Goal: Task Accomplishment & Management: Complete application form

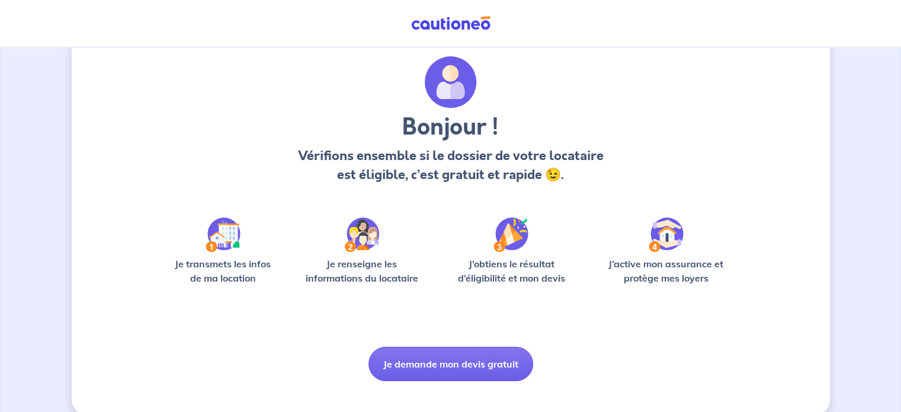
scroll to position [50, 0]
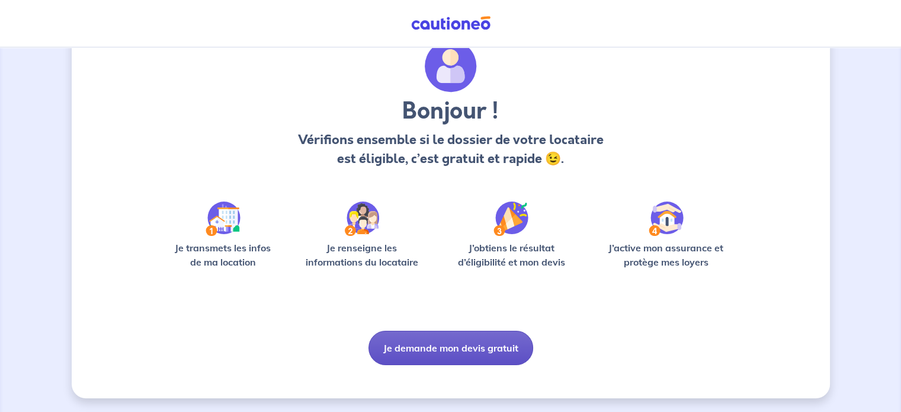
click at [412, 342] on button "Je demande mon devis gratuit" at bounding box center [451, 348] width 165 height 34
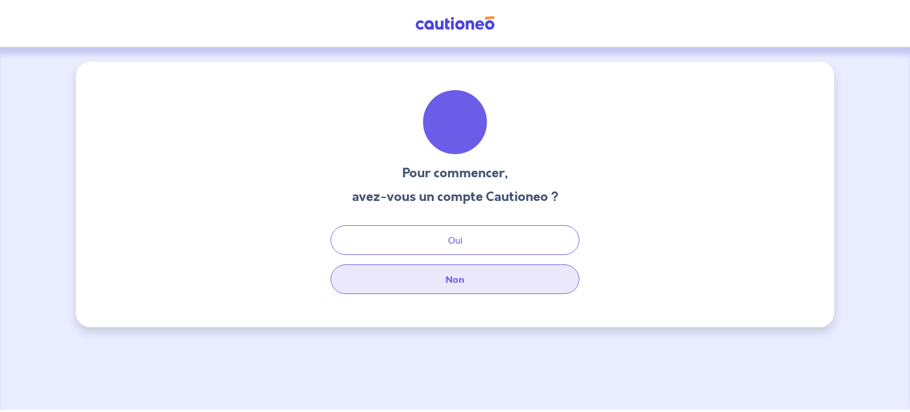
click at [455, 281] on button "Non" at bounding box center [455, 279] width 249 height 30
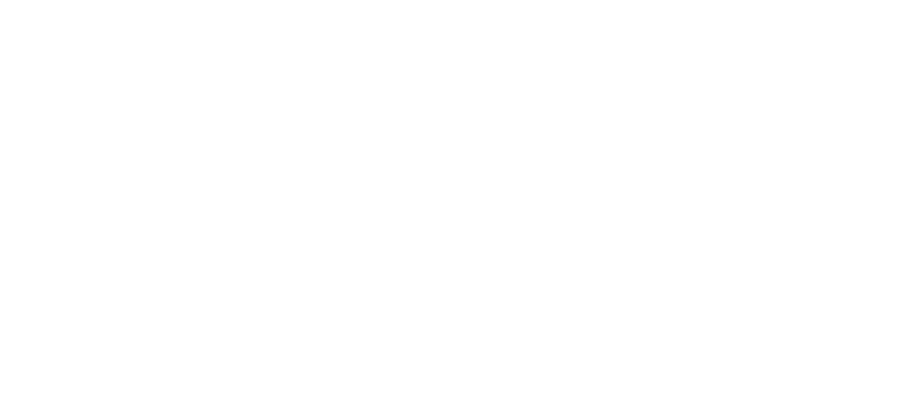
select select "FR"
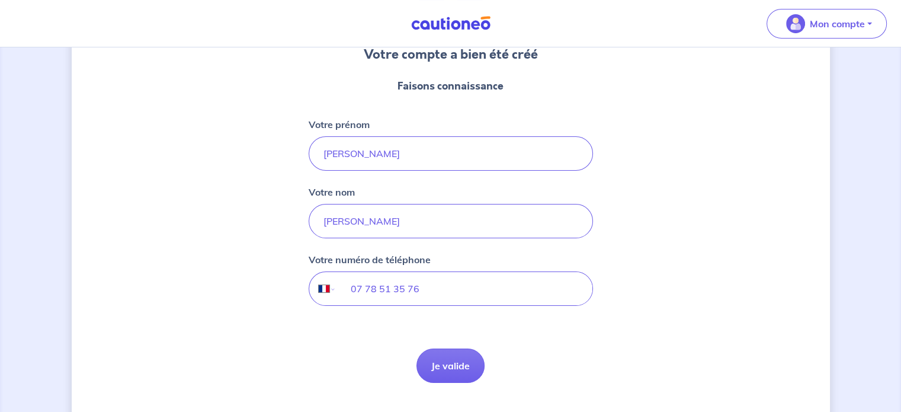
scroll to position [145, 0]
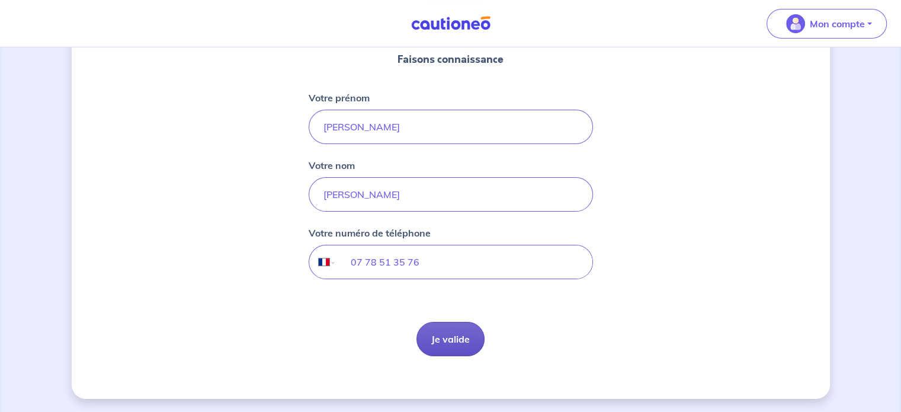
click at [454, 343] on button "Je valide" at bounding box center [451, 339] width 68 height 34
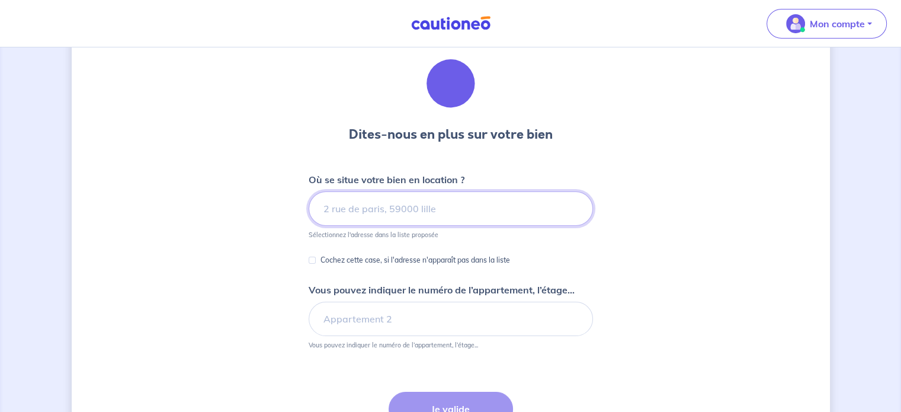
scroll to position [59, 0]
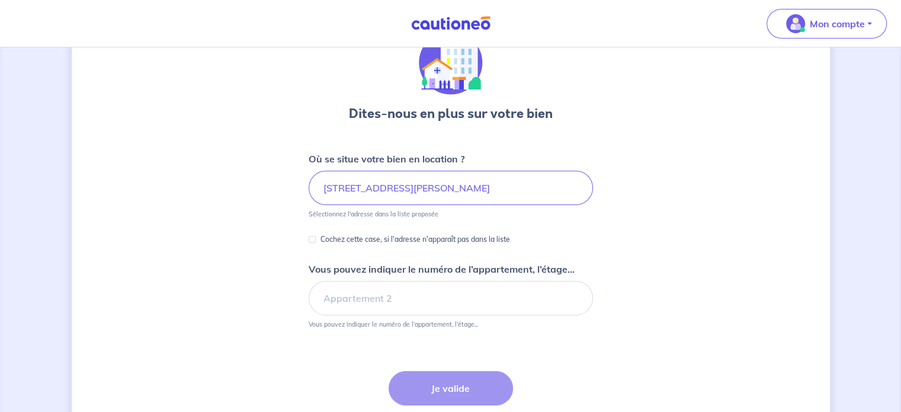
drag, startPoint x: 361, startPoint y: 271, endPoint x: 630, endPoint y: 189, distance: 281.3
click at [659, 189] on div "Dites-nous en plus sur votre bien Où se situe votre bien en location ? [STREET_…" at bounding box center [451, 246] width 758 height 489
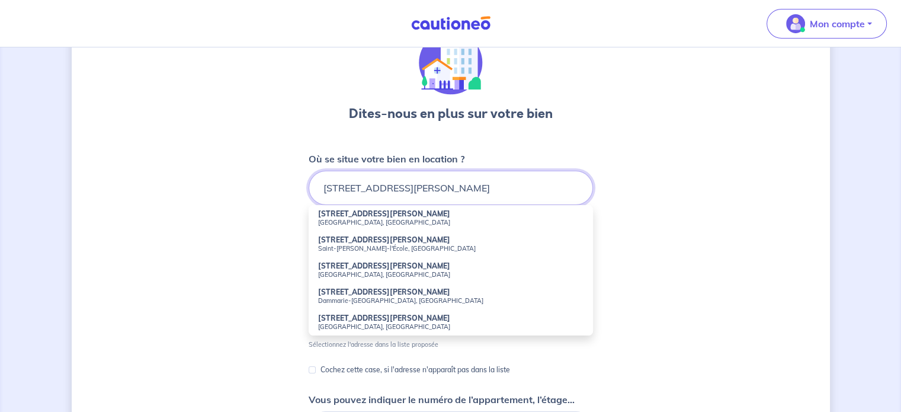
click at [534, 188] on input "[STREET_ADDRESS][PERSON_NAME]" at bounding box center [451, 188] width 284 height 34
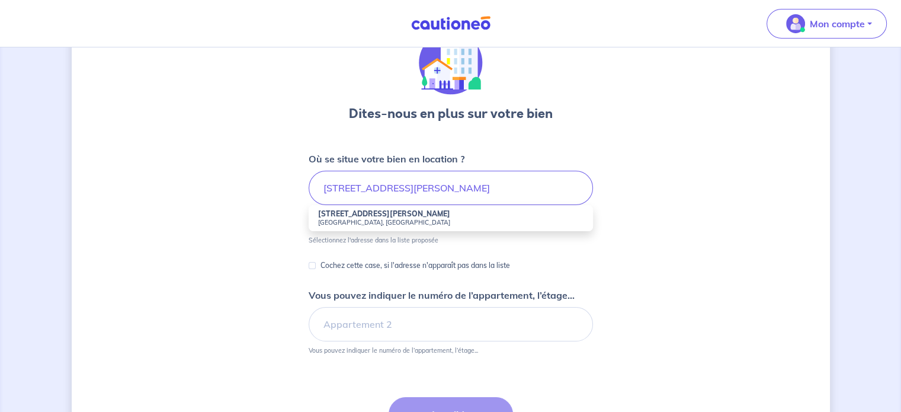
click at [357, 223] on small "[GEOGRAPHIC_DATA], [GEOGRAPHIC_DATA]" at bounding box center [450, 222] width 265 height 8
type input "[STREET_ADDRESS][PERSON_NAME]"
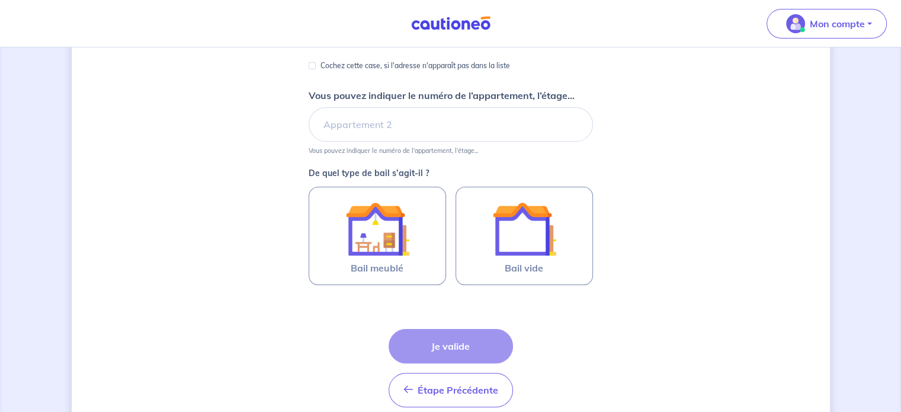
scroll to position [237, 0]
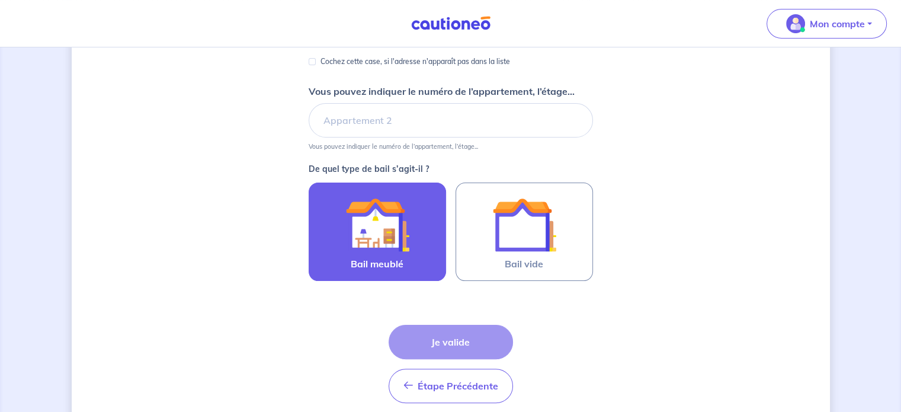
click at [402, 229] on img at bounding box center [377, 225] width 64 height 64
click at [0, 0] on input "Bail meublé" at bounding box center [0, 0] width 0 height 0
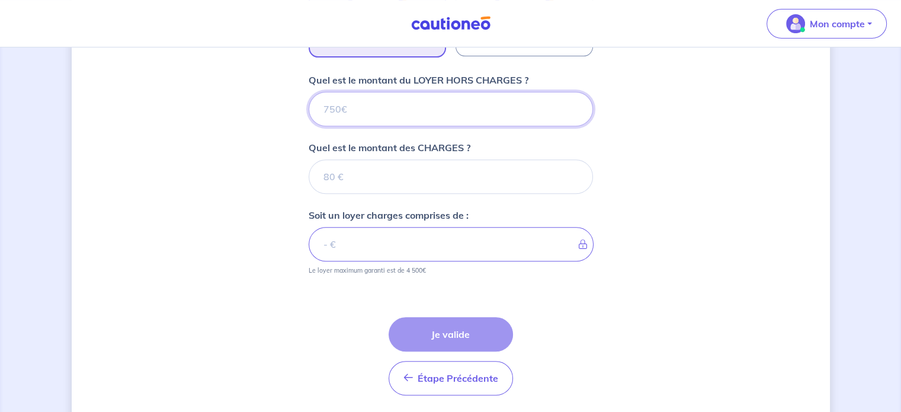
scroll to position [440, 0]
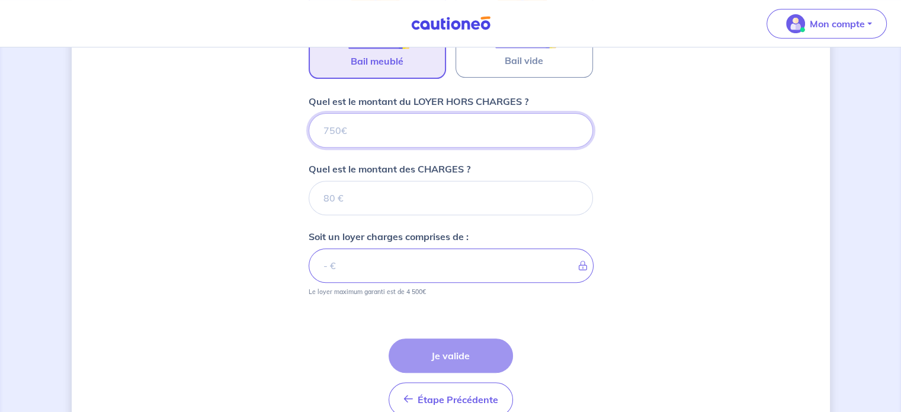
type input "4"
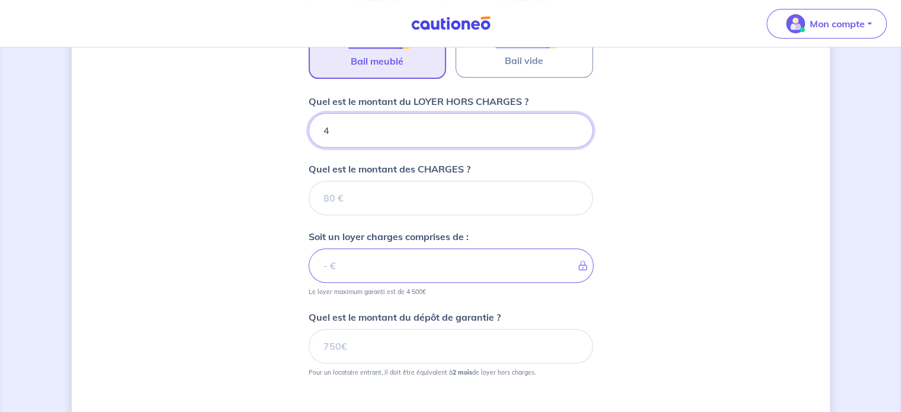
drag, startPoint x: 372, startPoint y: 121, endPoint x: 312, endPoint y: 122, distance: 60.4
click at [312, 122] on input "4" at bounding box center [451, 130] width 284 height 34
type input "550"
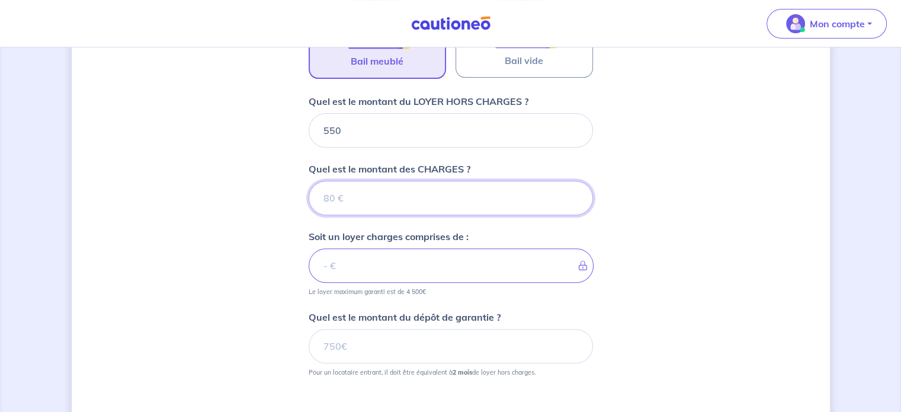
click at [363, 200] on input "Quel est le montant des CHARGES ?" at bounding box center [451, 198] width 284 height 34
type input "590"
type input "609"
type input "590"
type input "1140"
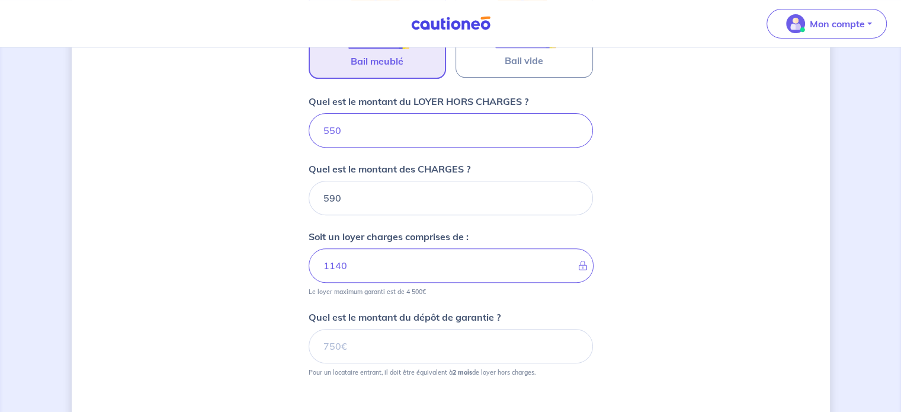
click at [314, 299] on form "Où se situe votre bien en location ? [STREET_ADDRESS][PERSON_NAME] Sélectionnez…" at bounding box center [451, 139] width 284 height 736
click at [335, 343] on input "Quel est le montant du dépôt de garantie ?" at bounding box center [451, 346] width 284 height 34
type input "1100"
click at [652, 253] on div "Dites-nous en plus sur votre bien Où se situe votre bien en location ? [STREET_…" at bounding box center [451, 80] width 758 height 918
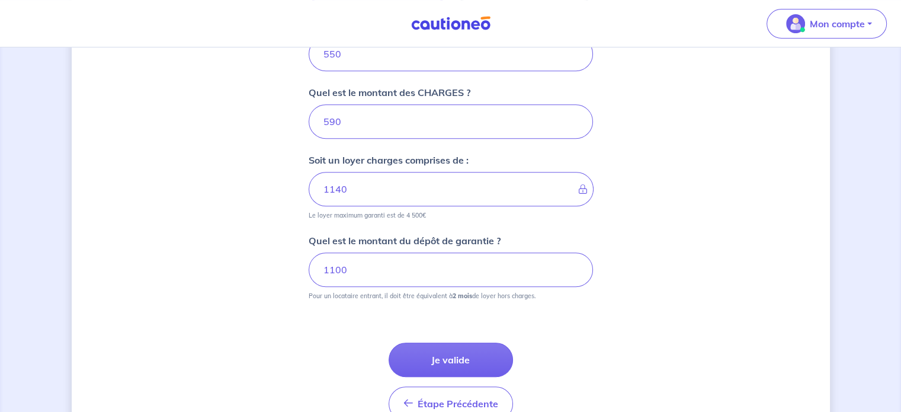
scroll to position [580, 0]
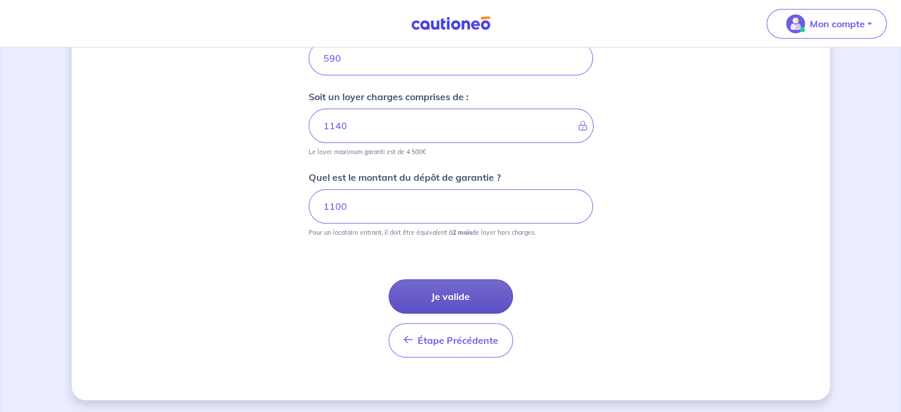
click at [457, 298] on button "Je valide" at bounding box center [451, 296] width 124 height 34
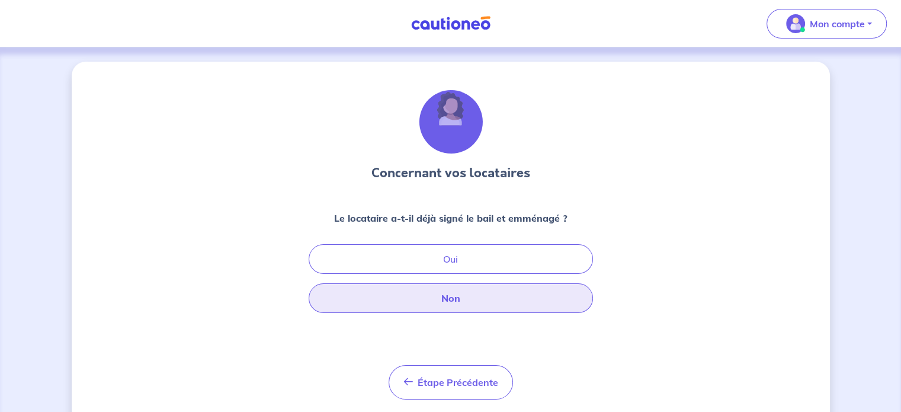
click at [428, 293] on button "Non" at bounding box center [451, 298] width 284 height 30
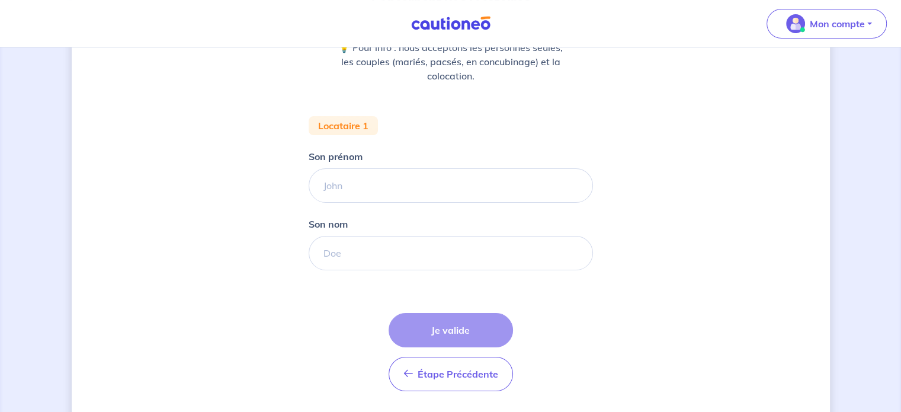
scroll to position [178, 0]
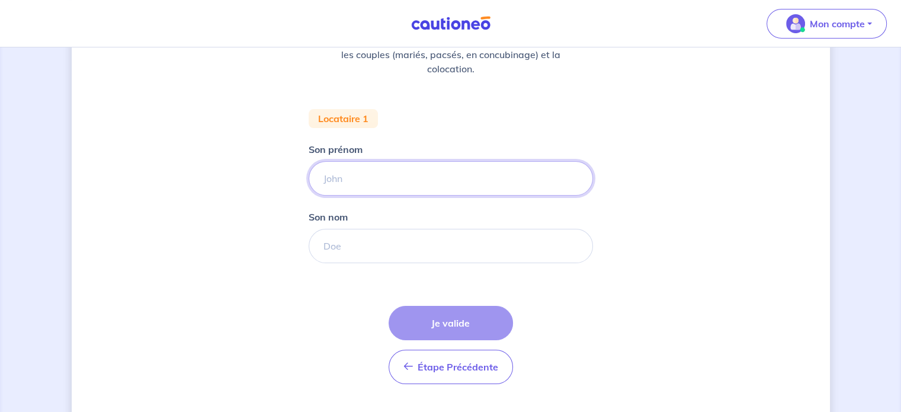
click at [344, 171] on input "Son prénom" at bounding box center [451, 178] width 284 height 34
type input "[PERSON_NAME]"
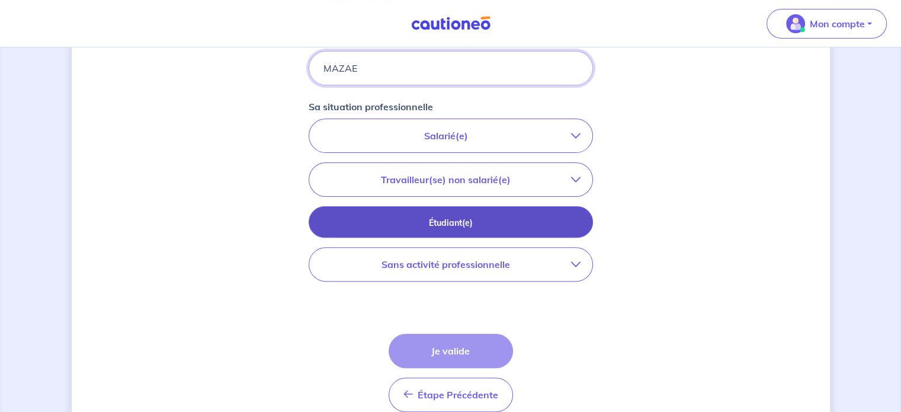
scroll to position [296, 0]
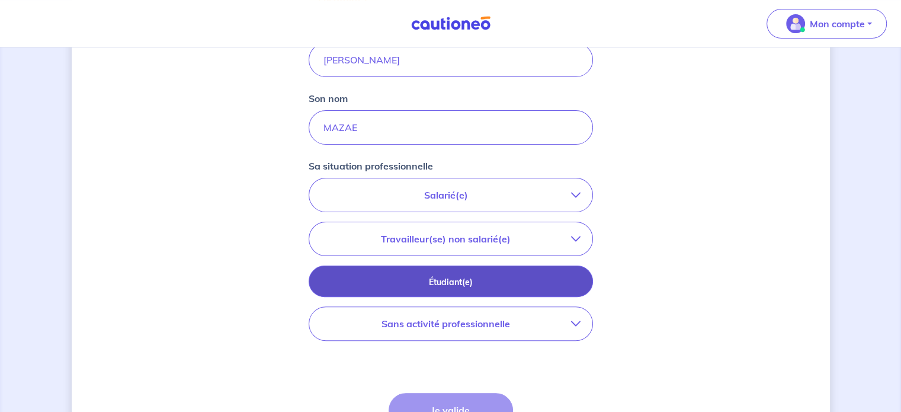
click at [470, 281] on p "Étudiant(e)" at bounding box center [451, 282] width 255 height 13
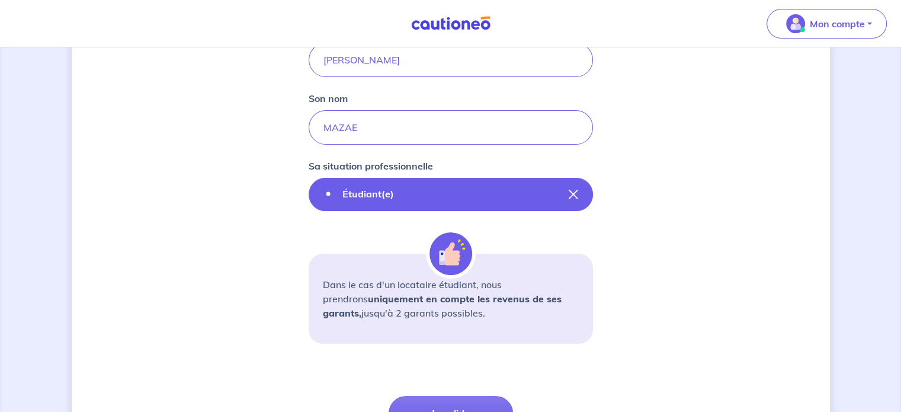
click at [569, 190] on icon "button" at bounding box center [573, 194] width 9 height 9
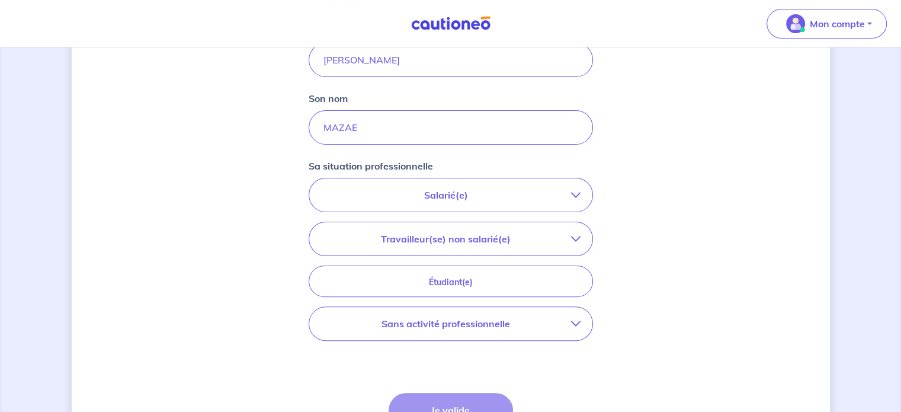
click at [467, 198] on p "Salarié(e)" at bounding box center [446, 195] width 250 height 14
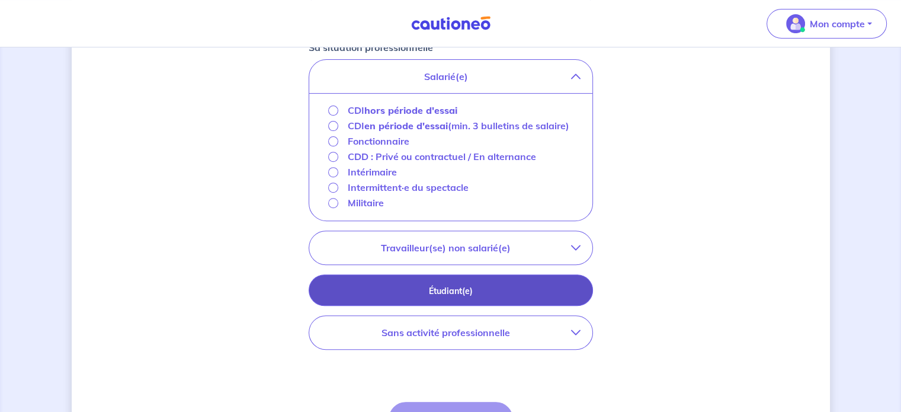
click at [438, 291] on p "Étudiant(e)" at bounding box center [451, 290] width 255 height 13
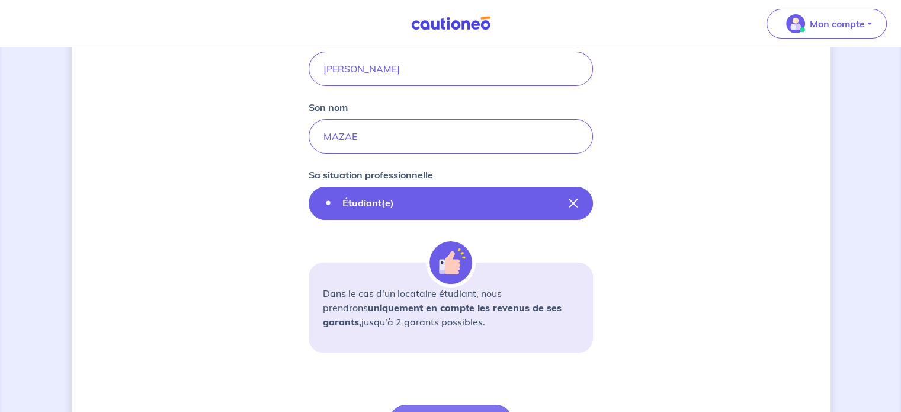
scroll to position [236, 0]
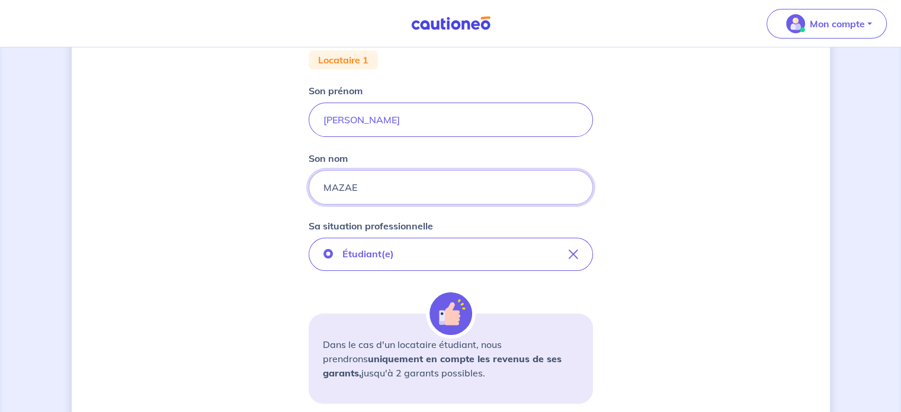
click at [381, 189] on input "MAZAE" at bounding box center [451, 187] width 284 height 34
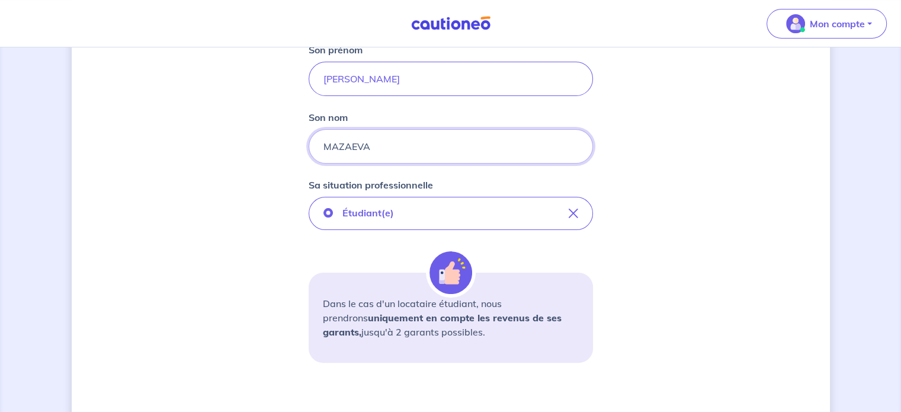
scroll to position [177, 0]
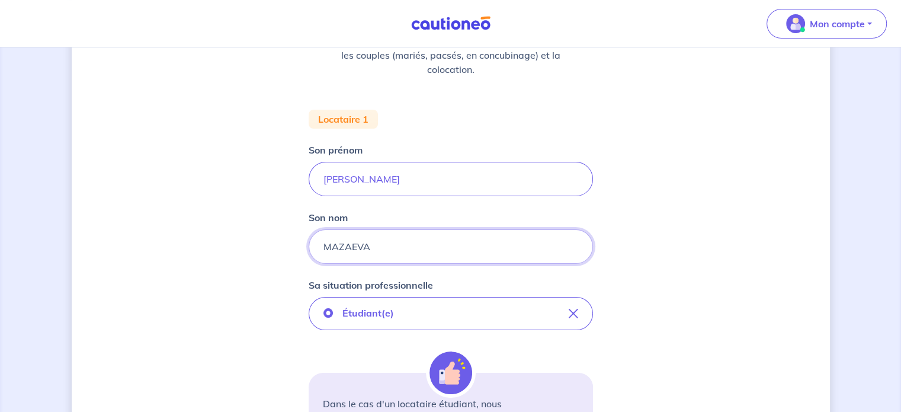
type input "MAZAEVA"
click at [369, 172] on input "[PERSON_NAME]" at bounding box center [451, 179] width 284 height 34
click at [369, 173] on input "[PERSON_NAME]" at bounding box center [451, 179] width 284 height 34
type input "[PERSON_NAME]"
click at [339, 238] on input "MAZAEVA" at bounding box center [451, 246] width 284 height 34
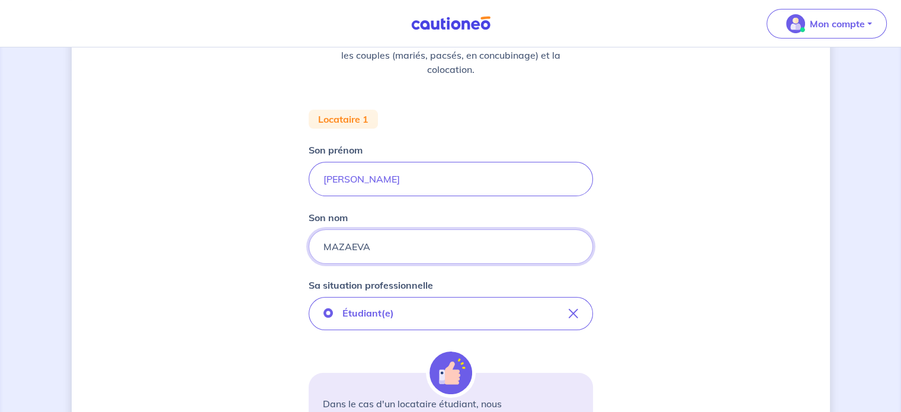
click at [339, 238] on input "MAZAEVA" at bounding box center [451, 246] width 284 height 34
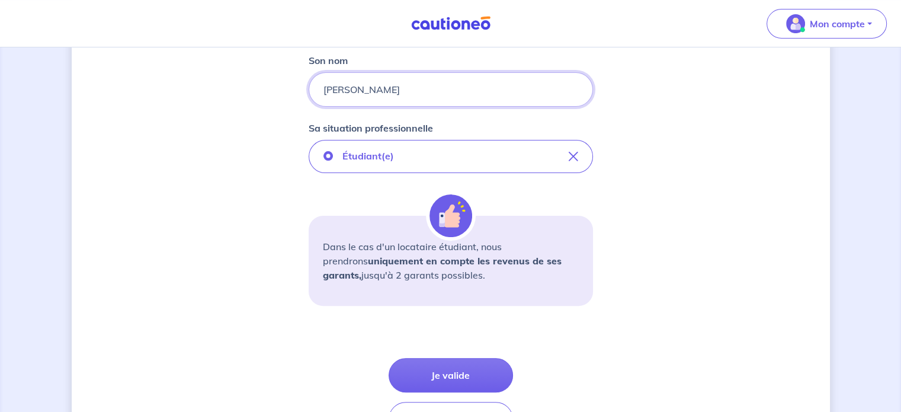
scroll to position [355, 0]
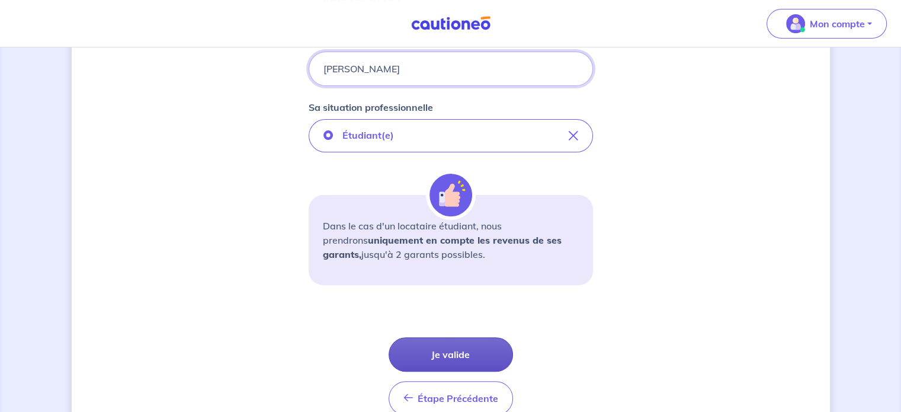
type input "[PERSON_NAME]"
click at [441, 352] on button "Je valide" at bounding box center [451, 354] width 124 height 34
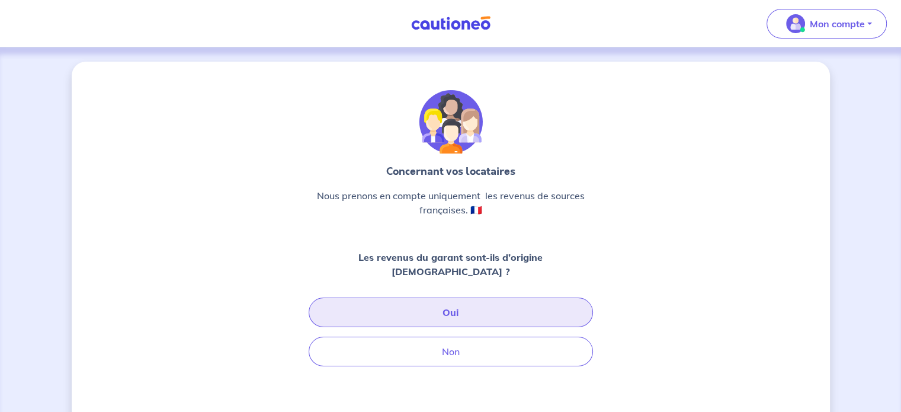
click at [410, 297] on button "Oui" at bounding box center [451, 312] width 284 height 30
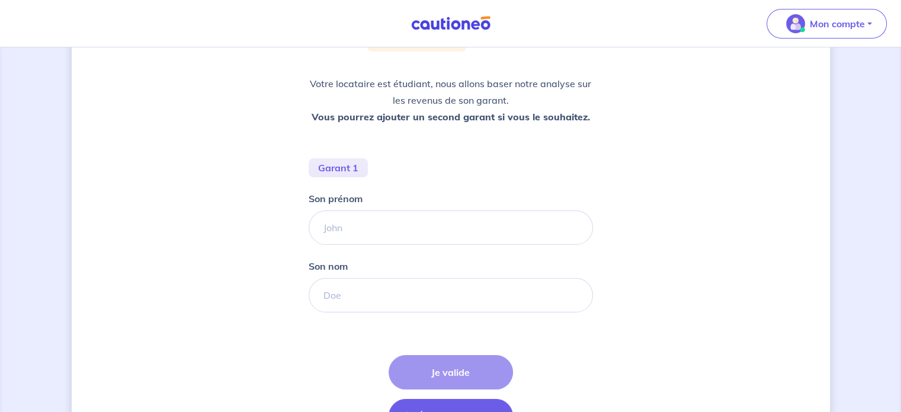
scroll to position [172, 0]
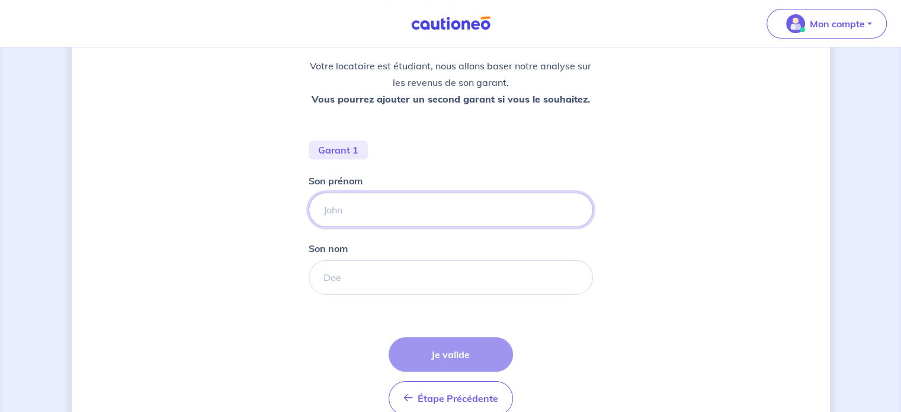
click at [337, 213] on input "Son prénom" at bounding box center [451, 210] width 284 height 34
type input "[PERSON_NAME]"
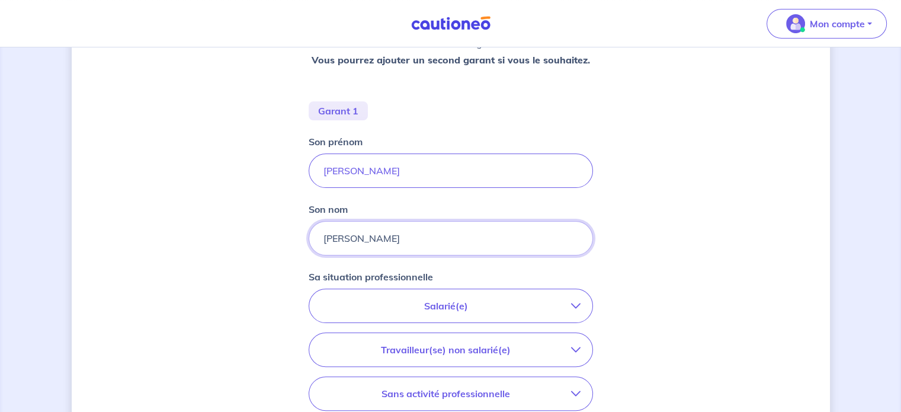
scroll to position [291, 0]
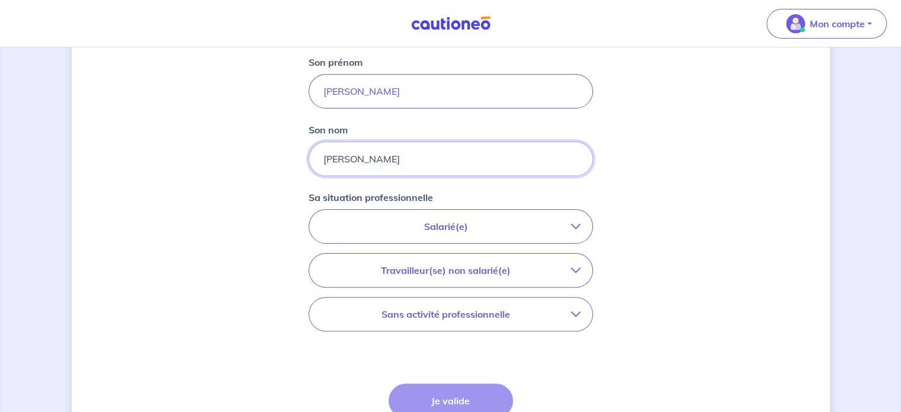
type input "[PERSON_NAME]"
click at [432, 274] on p "Travailleur(se) non salarié(e)" at bounding box center [446, 270] width 250 height 14
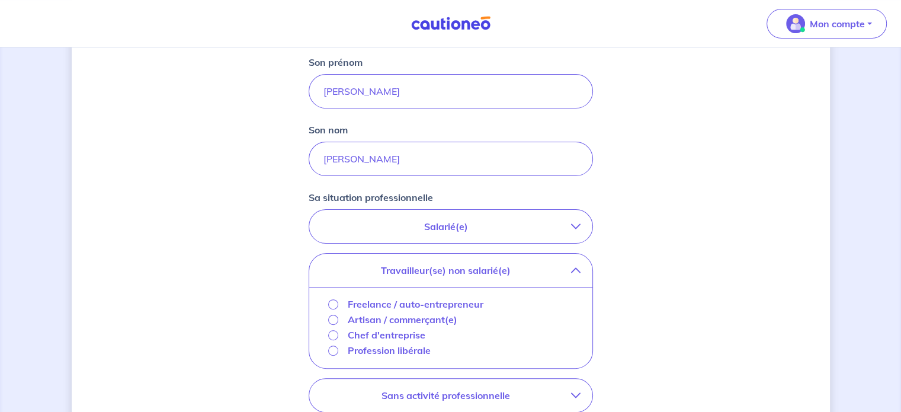
click at [361, 336] on p "Chef d'entreprise" at bounding box center [387, 335] width 78 height 14
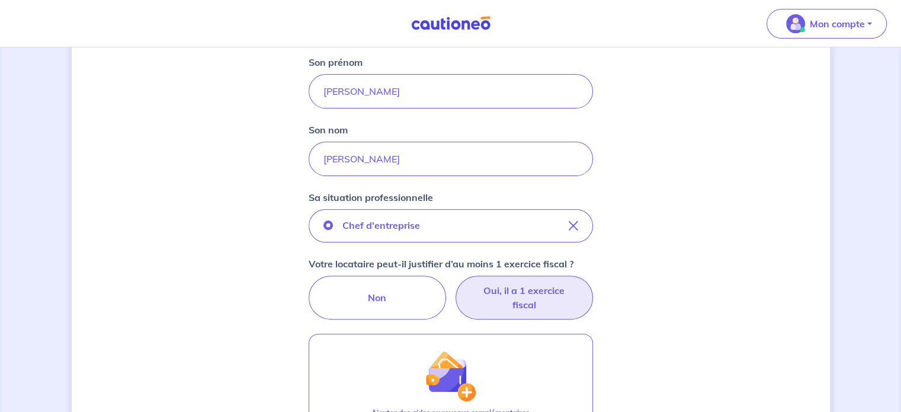
click at [492, 296] on label "Oui, il a 1 exercice fiscal" at bounding box center [524, 298] width 137 height 44
click at [454, 283] on input "Oui, il a 1 exercice fiscal" at bounding box center [451, 280] width 8 height 8
radio input "true"
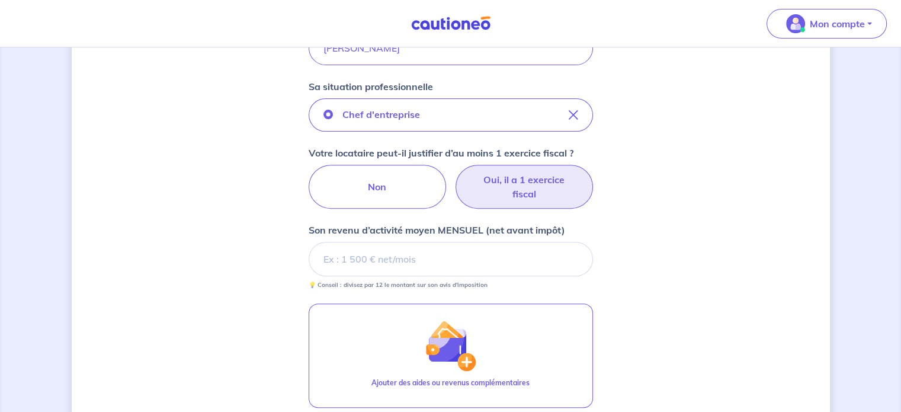
scroll to position [409, 0]
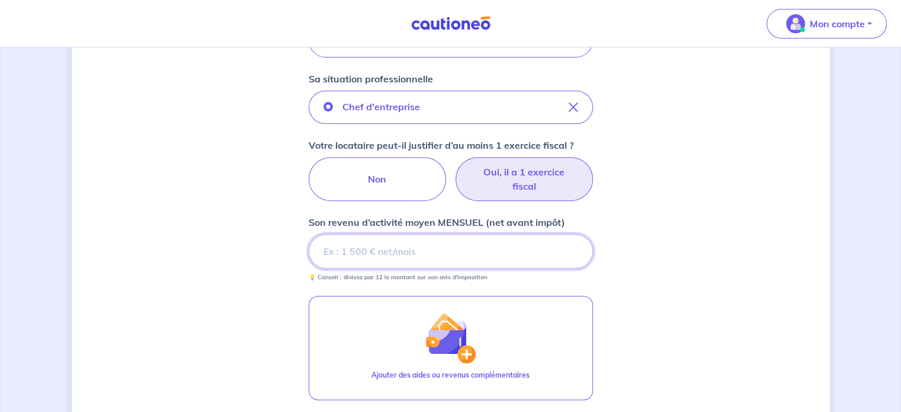
click at [365, 254] on input "Son revenu d’activité moyen MENSUEL (net avant impôt)" at bounding box center [451, 251] width 284 height 34
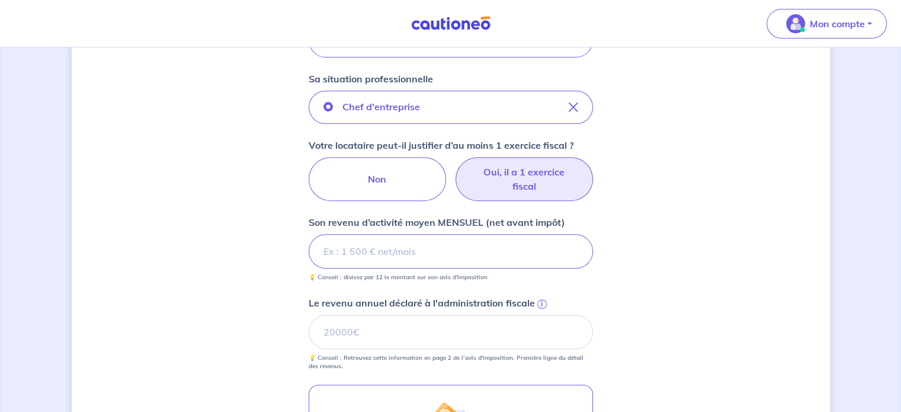
drag, startPoint x: 335, startPoint y: 244, endPoint x: 314, endPoint y: 241, distance: 21.5
click at [314, 241] on input "Son revenu d’activité moyen MENSUEL (net avant impôt)" at bounding box center [451, 251] width 284 height 34
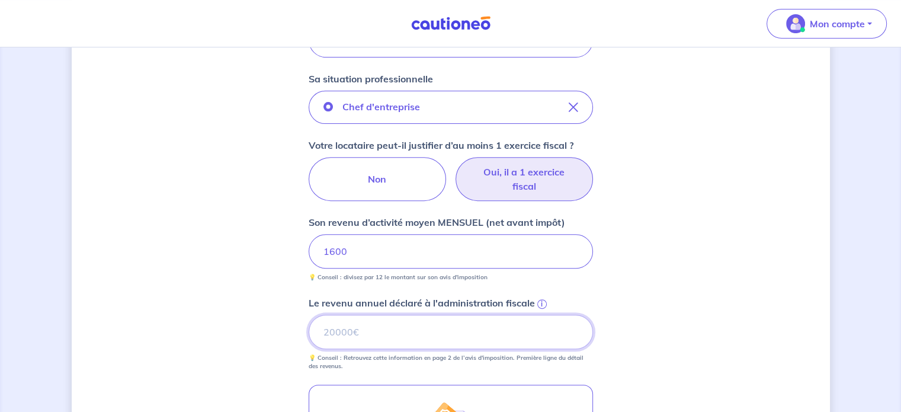
click at [354, 336] on input "Le revenu annuel déclaré à l'administration fiscale i" at bounding box center [451, 332] width 284 height 34
type input "58000"
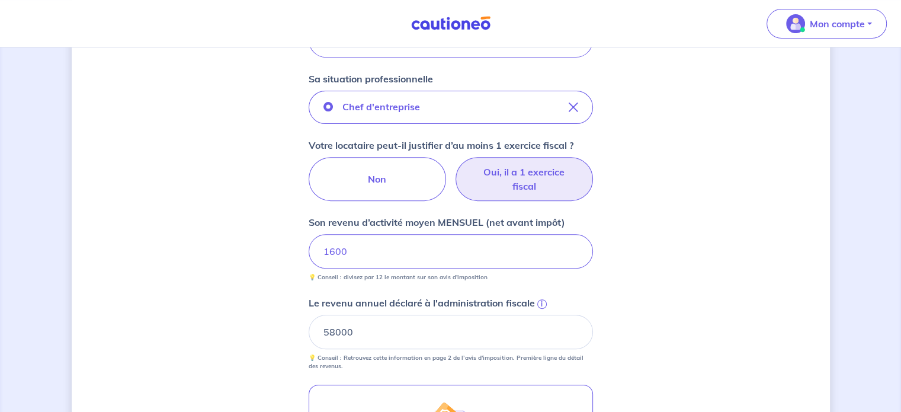
click at [698, 217] on div "Concernant les garants de : [PERSON_NAME] Votre locataire est étudiant, nous al…" at bounding box center [451, 159] width 758 height 1014
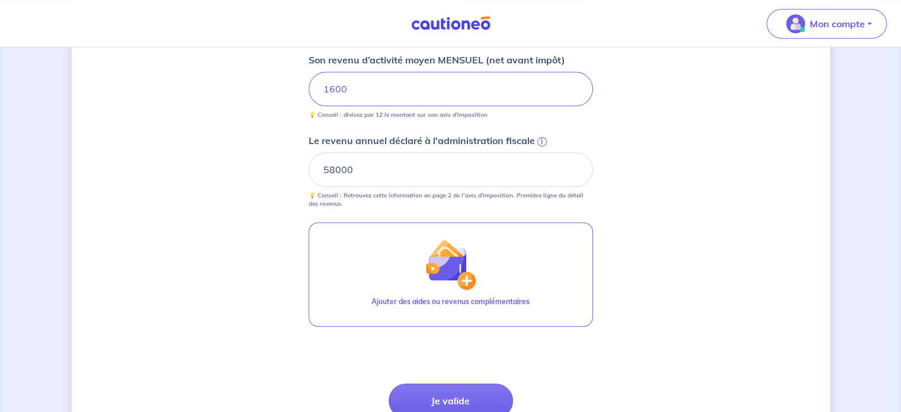
scroll to position [593, 0]
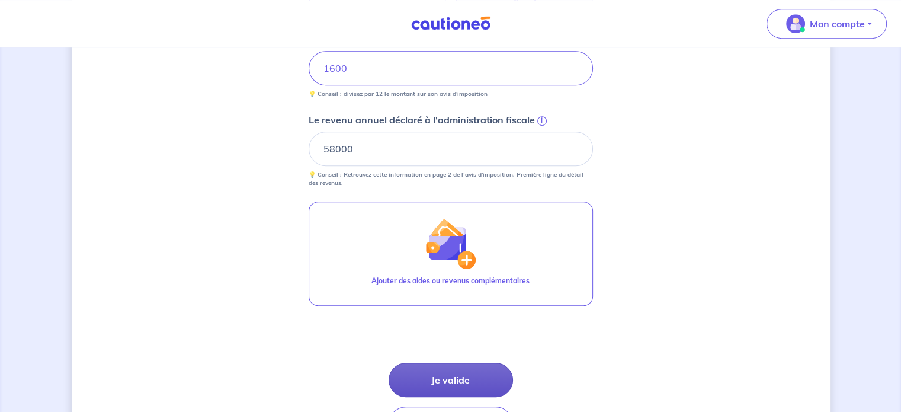
click at [466, 376] on button "Je valide" at bounding box center [451, 380] width 124 height 34
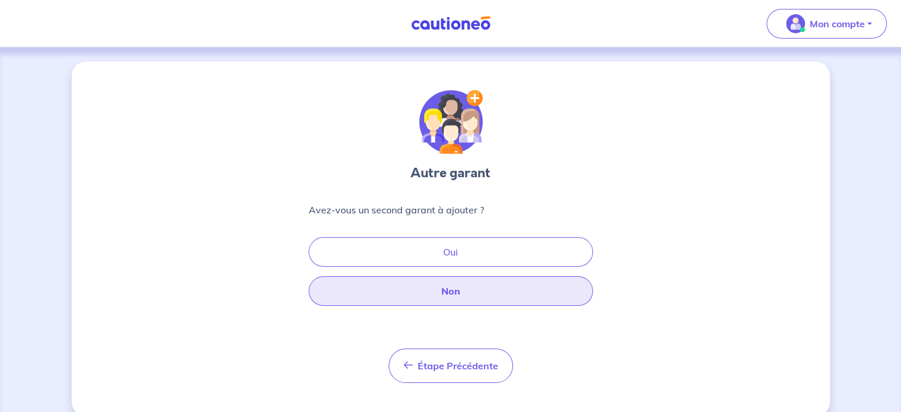
click at [450, 293] on button "Non" at bounding box center [451, 291] width 284 height 30
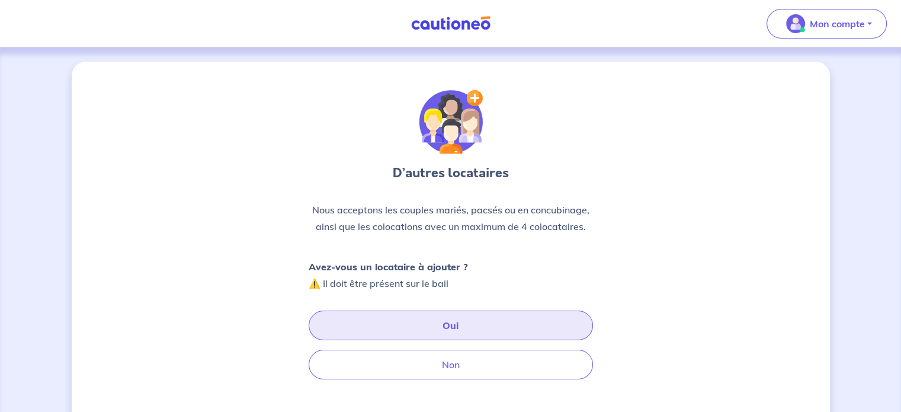
click at [447, 322] on button "Oui" at bounding box center [451, 325] width 284 height 30
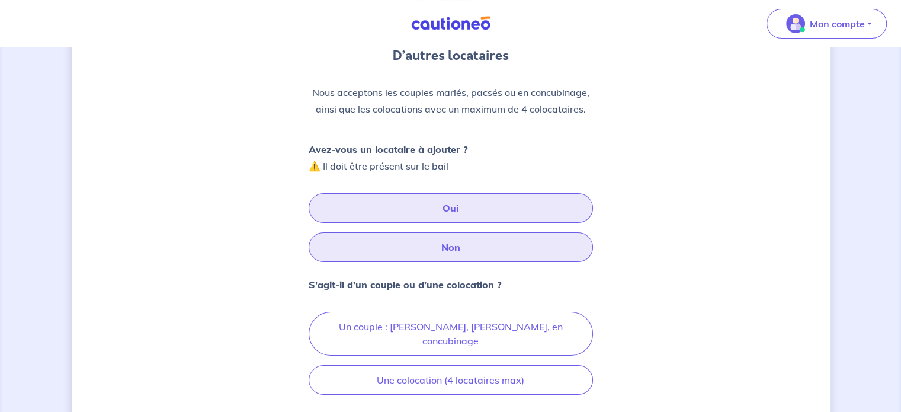
scroll to position [119, 0]
click at [438, 244] on button "Non" at bounding box center [451, 246] width 284 height 30
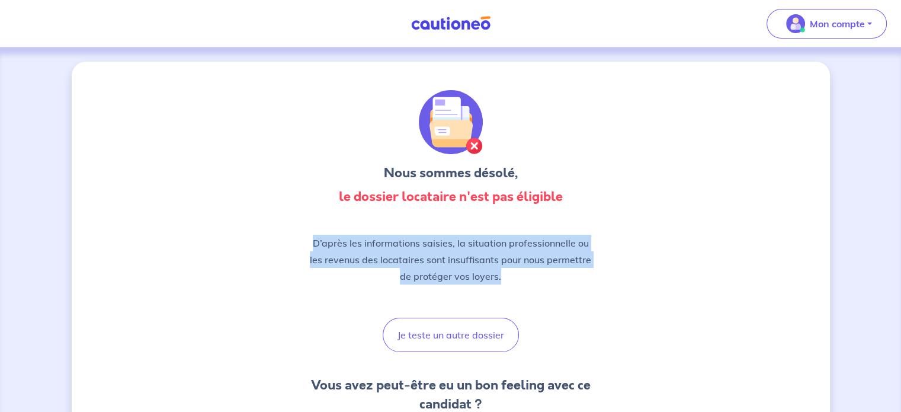
drag, startPoint x: 313, startPoint y: 236, endPoint x: 522, endPoint y: 279, distance: 213.5
click at [522, 279] on p "D’après les informations saisies, la situation professionnelle ou les revenus d…" at bounding box center [451, 260] width 284 height 50
drag, startPoint x: 524, startPoint y: 279, endPoint x: 280, endPoint y: 246, distance: 246.9
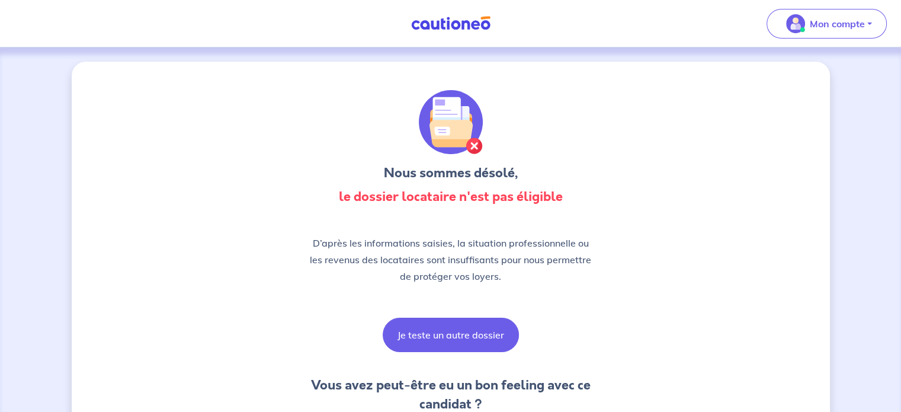
click at [443, 334] on button "Je teste un autre dossier" at bounding box center [451, 335] width 136 height 34
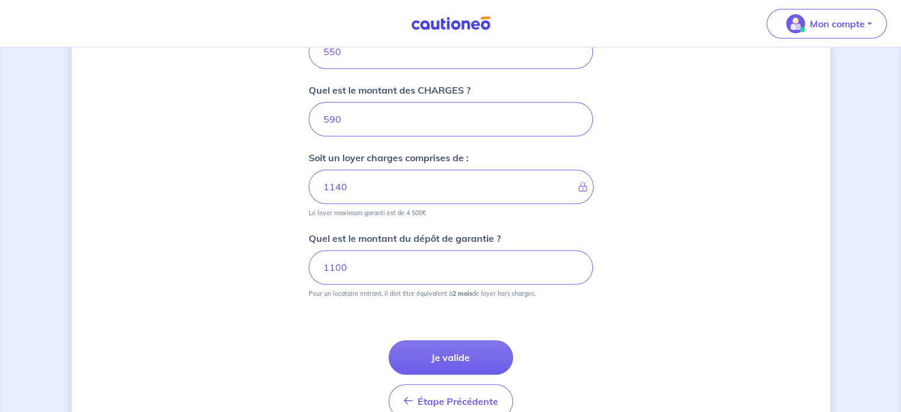
scroll to position [533, 0]
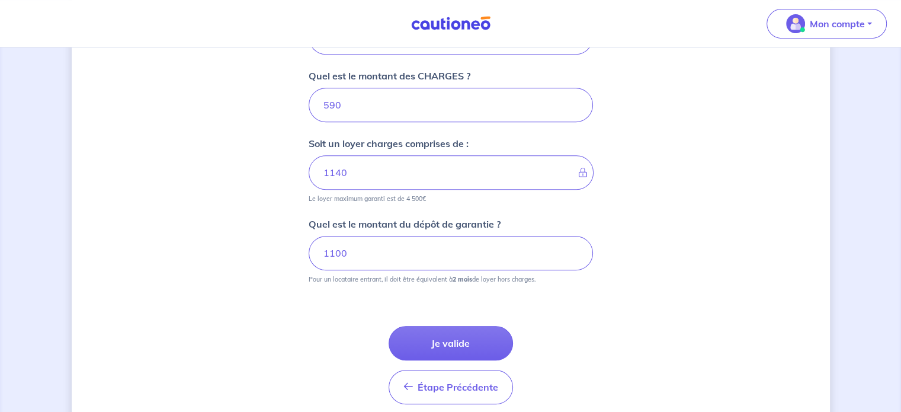
click at [431, 340] on button "Je valide" at bounding box center [451, 343] width 124 height 34
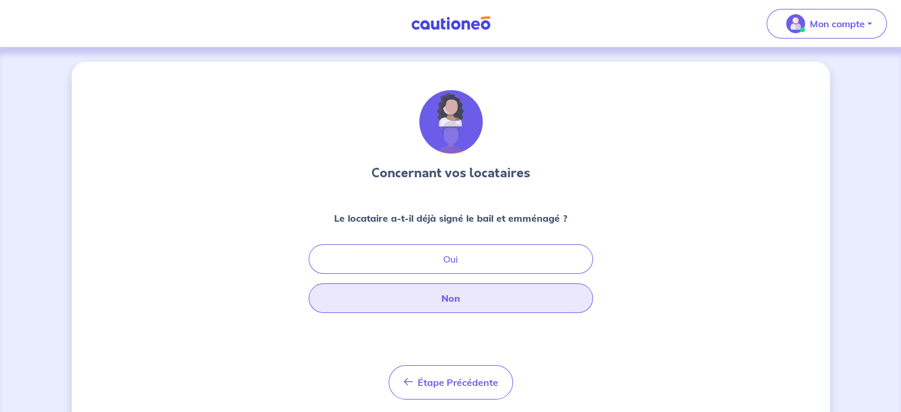
click at [433, 293] on button "Non" at bounding box center [451, 298] width 284 height 30
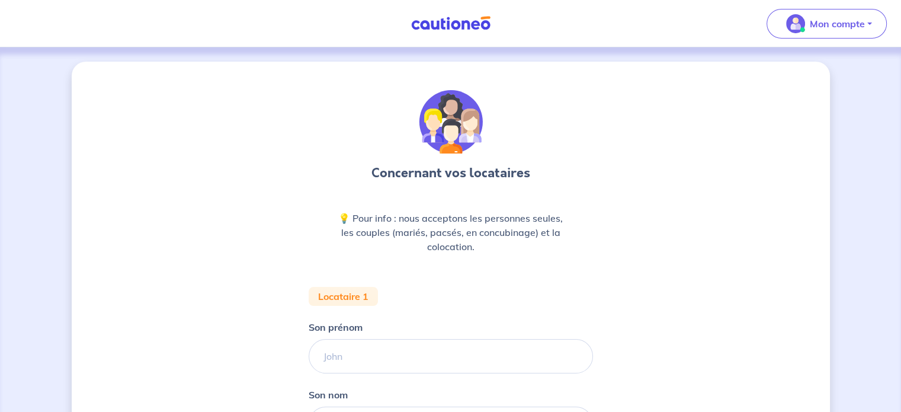
click at [457, 24] on img at bounding box center [450, 23] width 89 height 15
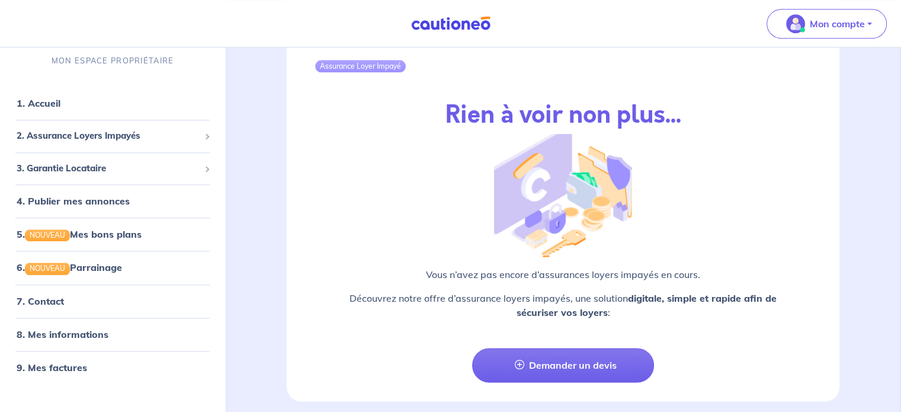
scroll to position [1007, 0]
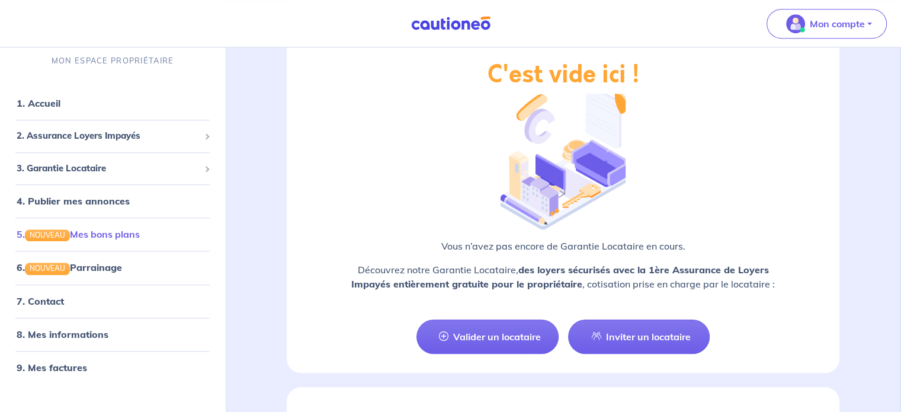
click at [104, 229] on link "5. NOUVEAU Mes bons plans" at bounding box center [78, 235] width 123 height 12
click at [91, 267] on link "6. NOUVEAU Parrainage" at bounding box center [69, 268] width 104 height 12
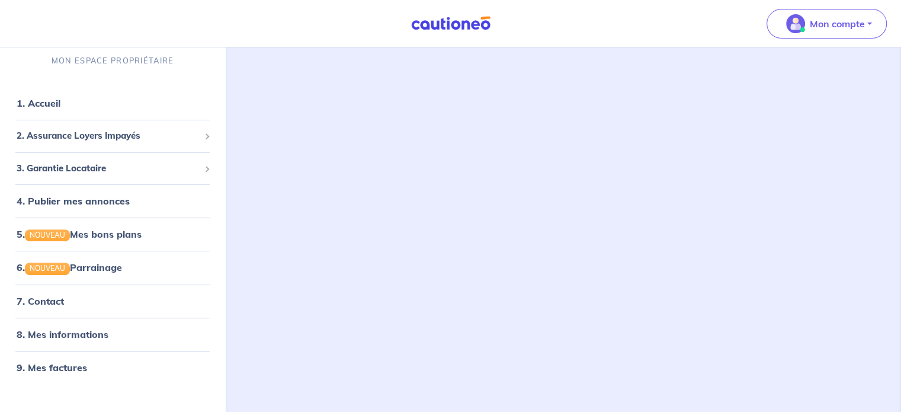
scroll to position [357, 0]
click at [60, 98] on link "1. Accueil" at bounding box center [38, 104] width 43 height 12
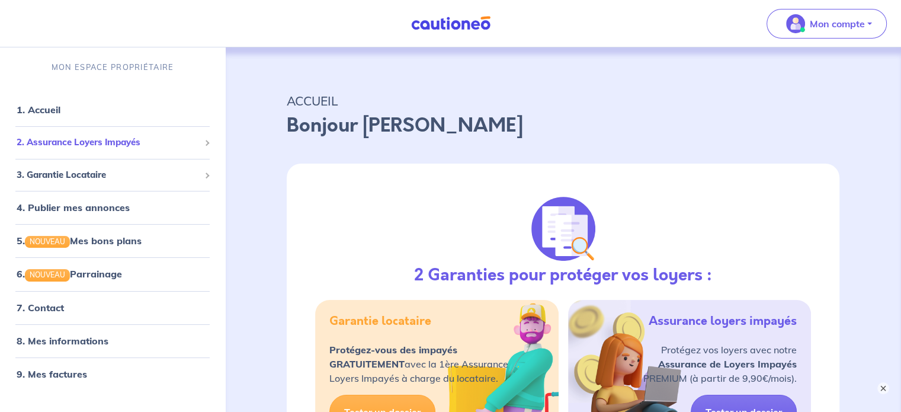
click at [149, 137] on span "2. Assurance Loyers Impayés" at bounding box center [108, 143] width 183 height 14
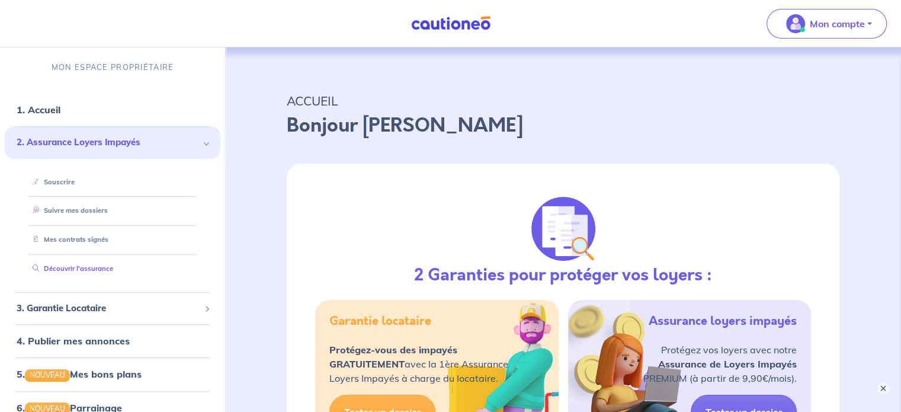
click at [98, 267] on link "Découvrir l'assurance" at bounding box center [70, 268] width 85 height 8
